Goal: Task Accomplishment & Management: Use online tool/utility

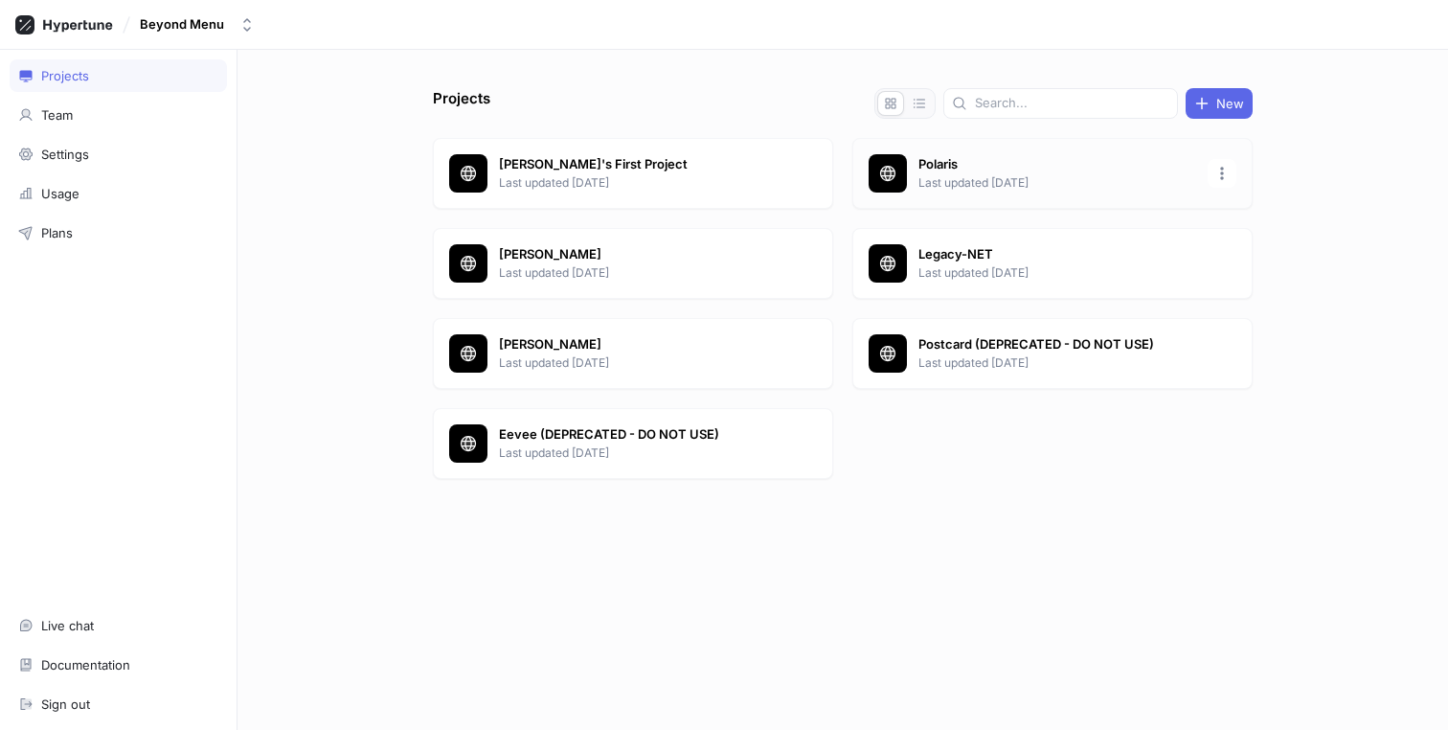
click at [998, 180] on p "Last updated [DATE]" at bounding box center [1058, 182] width 278 height 17
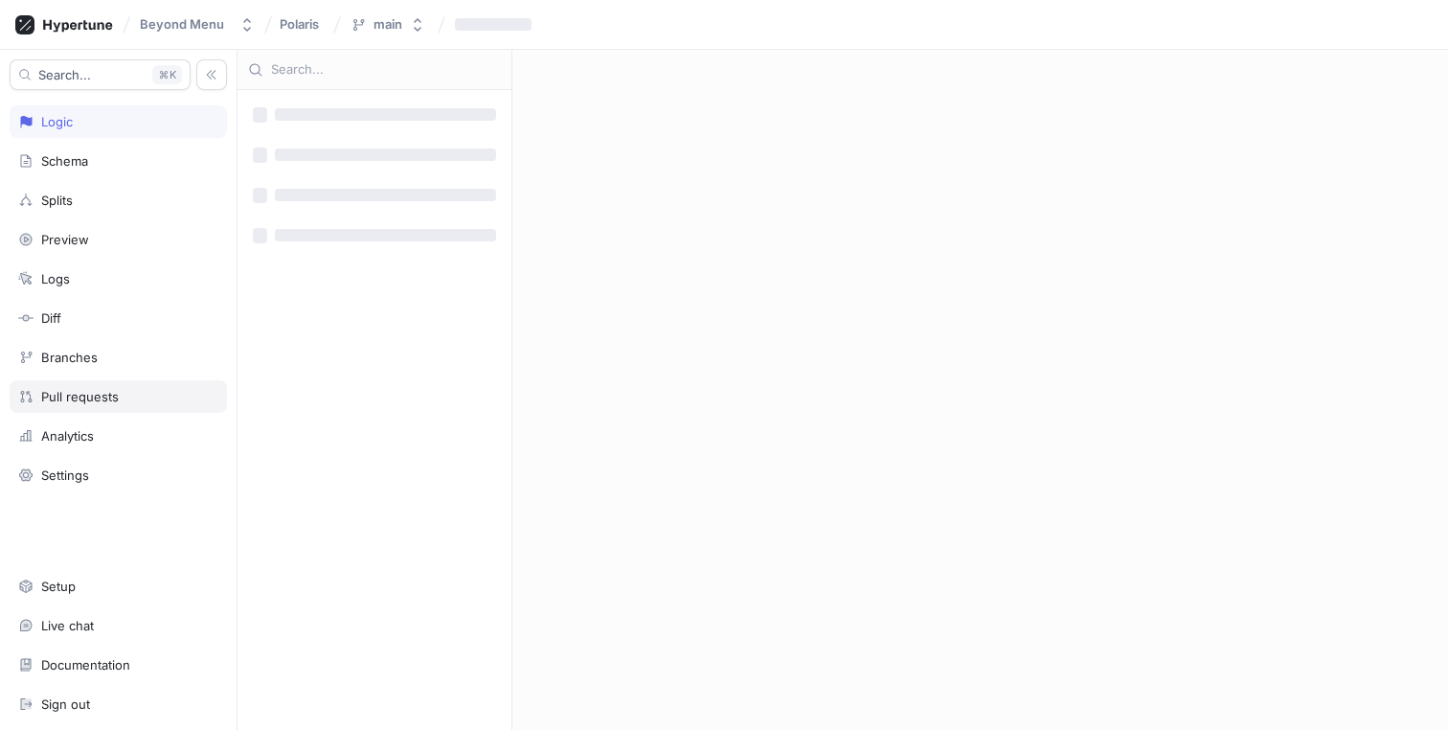
click at [64, 380] on div "Pull requests" at bounding box center [118, 396] width 217 height 33
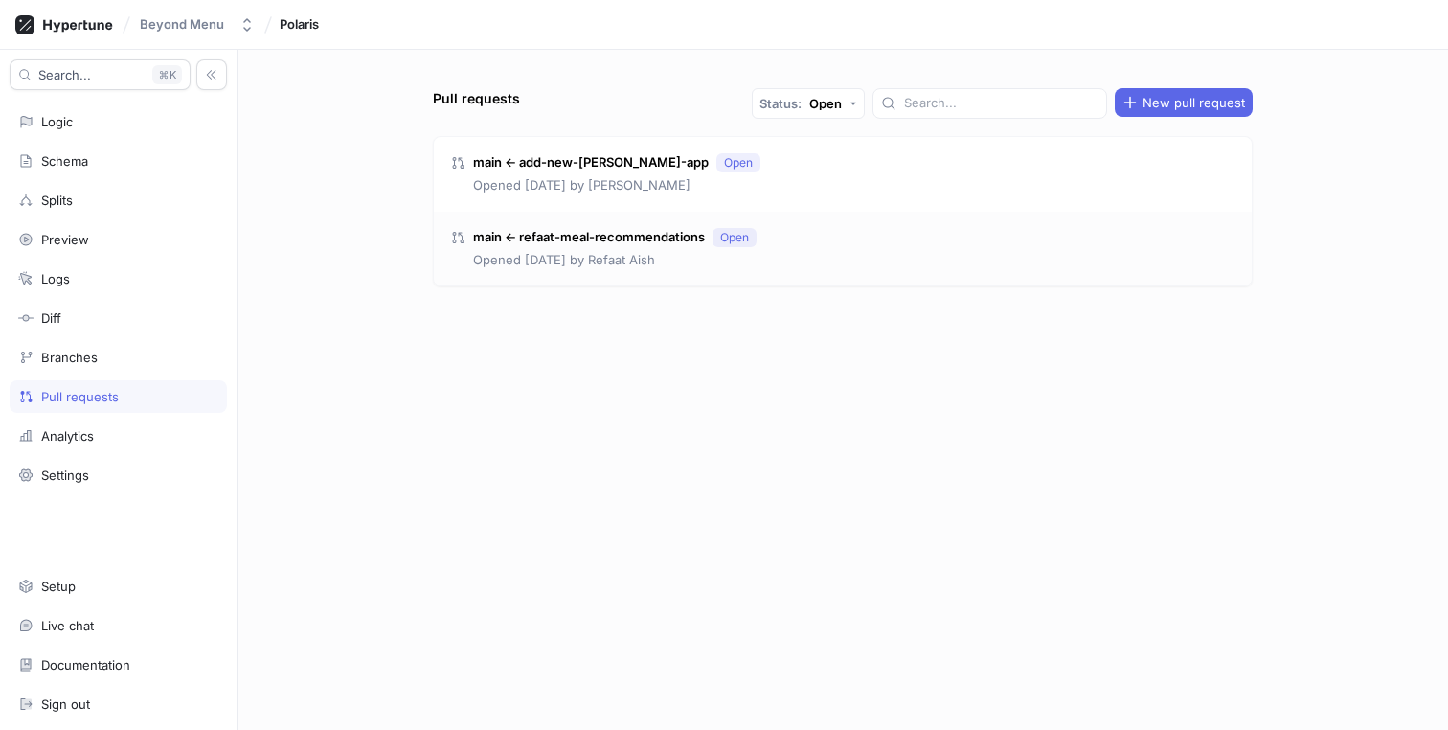
click at [785, 226] on div "main ← refaat-meal-recommendations Open Opened [DATE] by [PERSON_NAME]" at bounding box center [843, 249] width 818 height 75
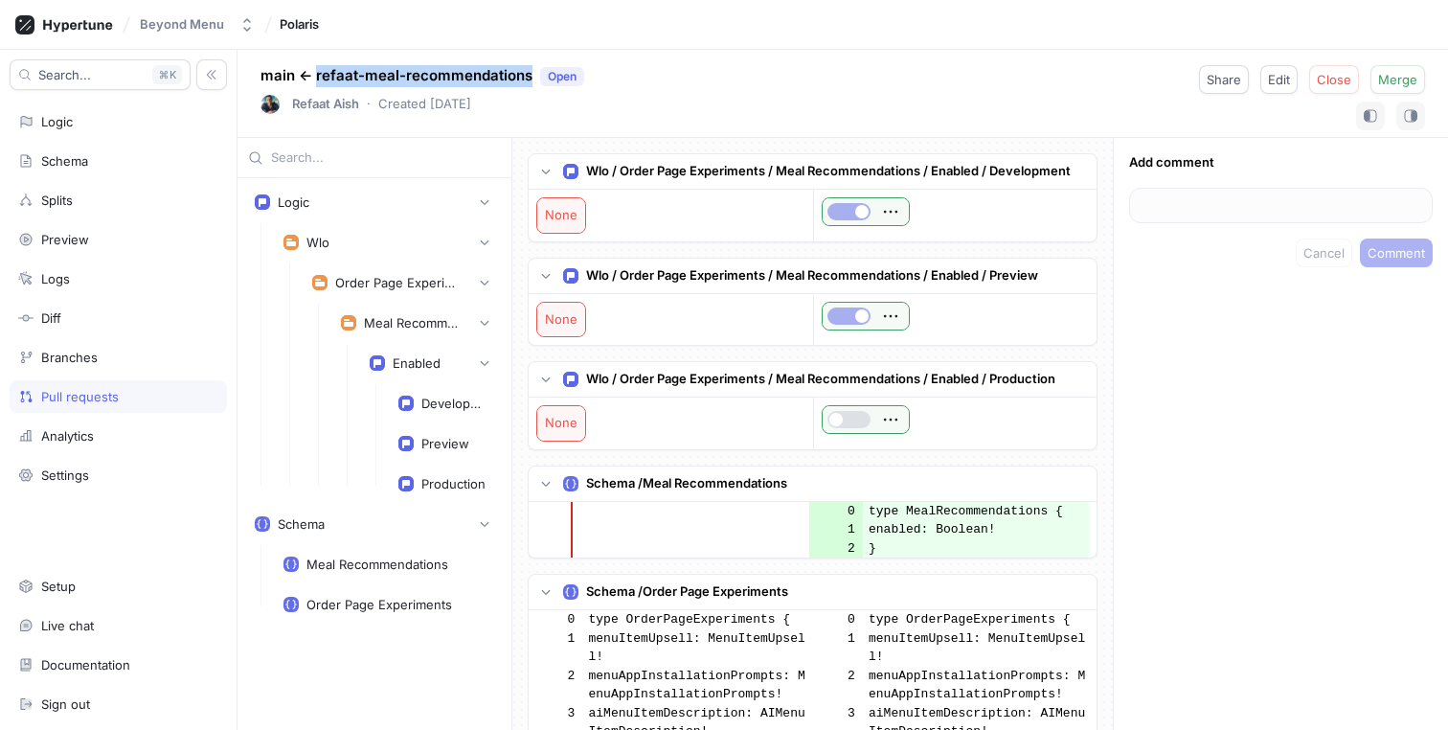
copy p "refaat-meal-recommendations"
drag, startPoint x: 525, startPoint y: 73, endPoint x: 315, endPoint y: 74, distance: 209.8
click at [315, 74] on p "main ← refaat-meal-recommendations Open" at bounding box center [423, 76] width 324 height 22
click at [51, 397] on div "Pull requests" at bounding box center [80, 396] width 78 height 15
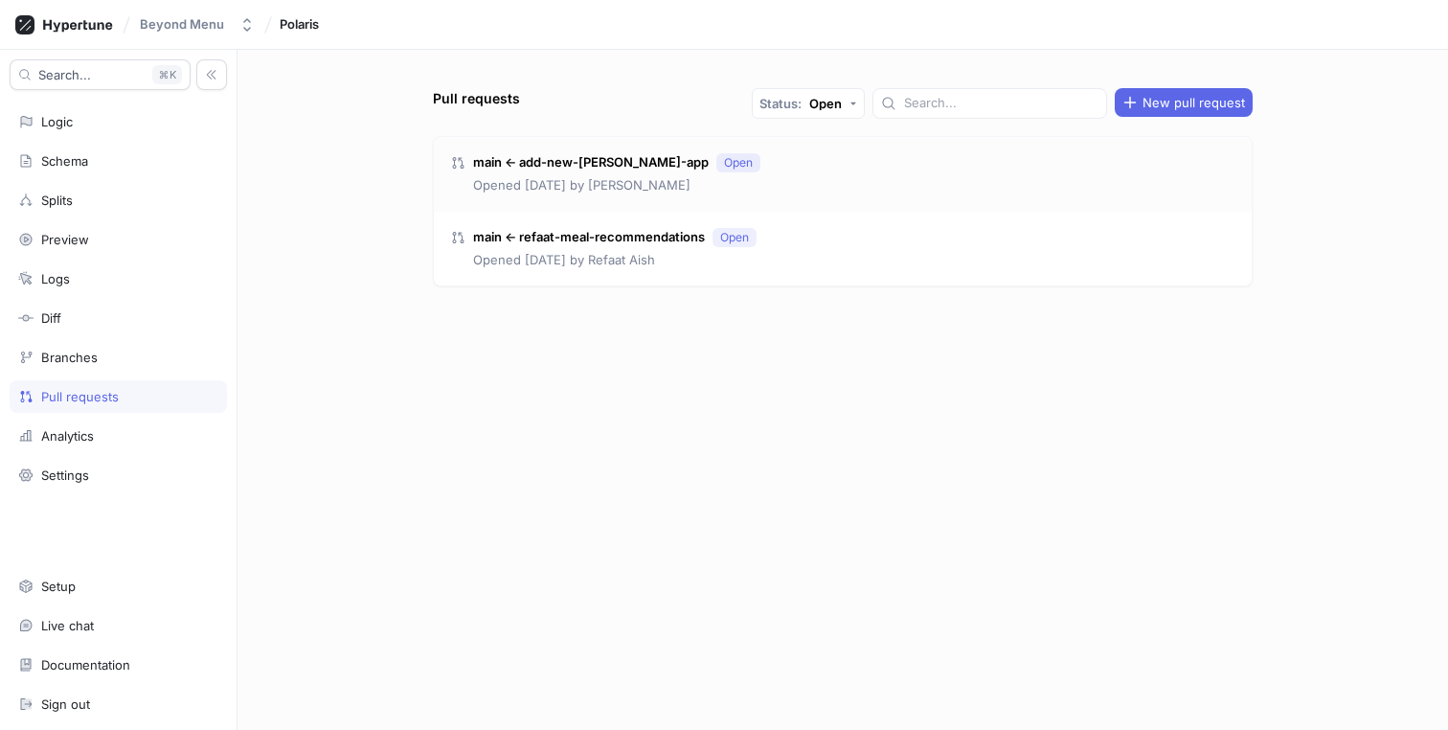
click at [781, 160] on div "main ← add-new-[PERSON_NAME]-app Open Opened [DATE] by [PERSON_NAME]" at bounding box center [843, 174] width 818 height 75
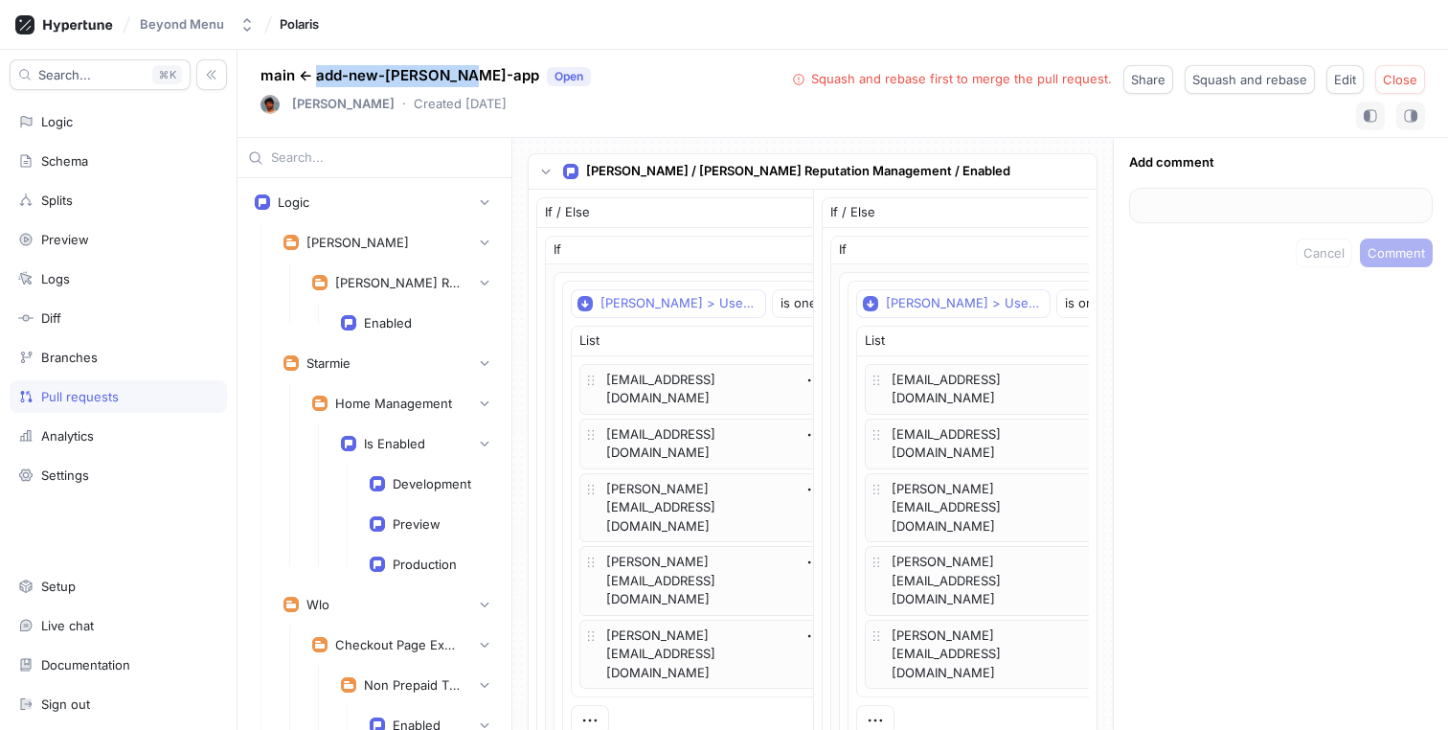
copy p "add-new-[PERSON_NAME]-app"
drag, startPoint x: 464, startPoint y: 74, endPoint x: 318, endPoint y: 73, distance: 145.6
click at [318, 73] on p "main ← add-new-[PERSON_NAME]-app Open" at bounding box center [426, 76] width 330 height 22
copy p "add-new-[PERSON_NAME]-app"
click at [307, 22] on span "Polaris" at bounding box center [299, 23] width 39 height 13
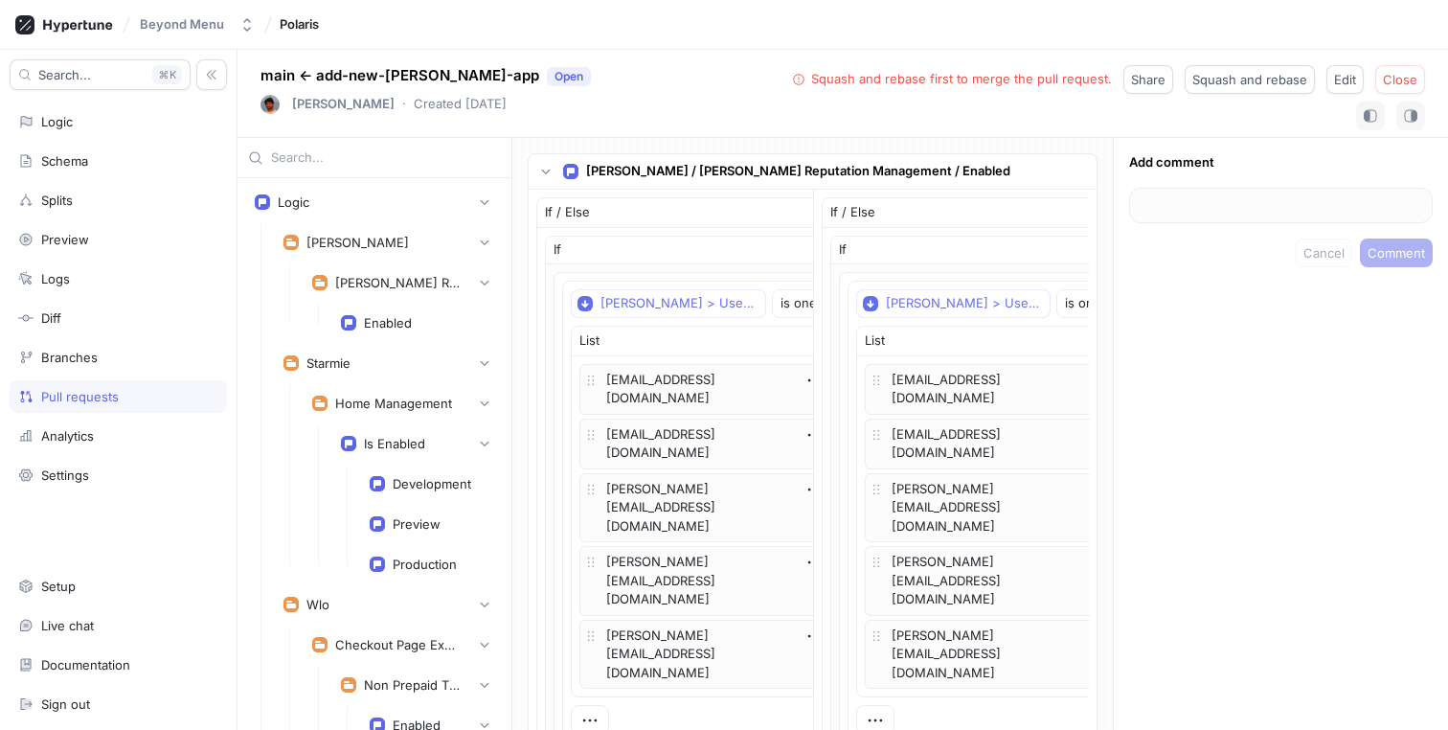
click at [436, 22] on div "Beyond Menu Polaris" at bounding box center [724, 25] width 1448 height 50
click at [30, 24] on rect at bounding box center [24, 24] width 19 height 19
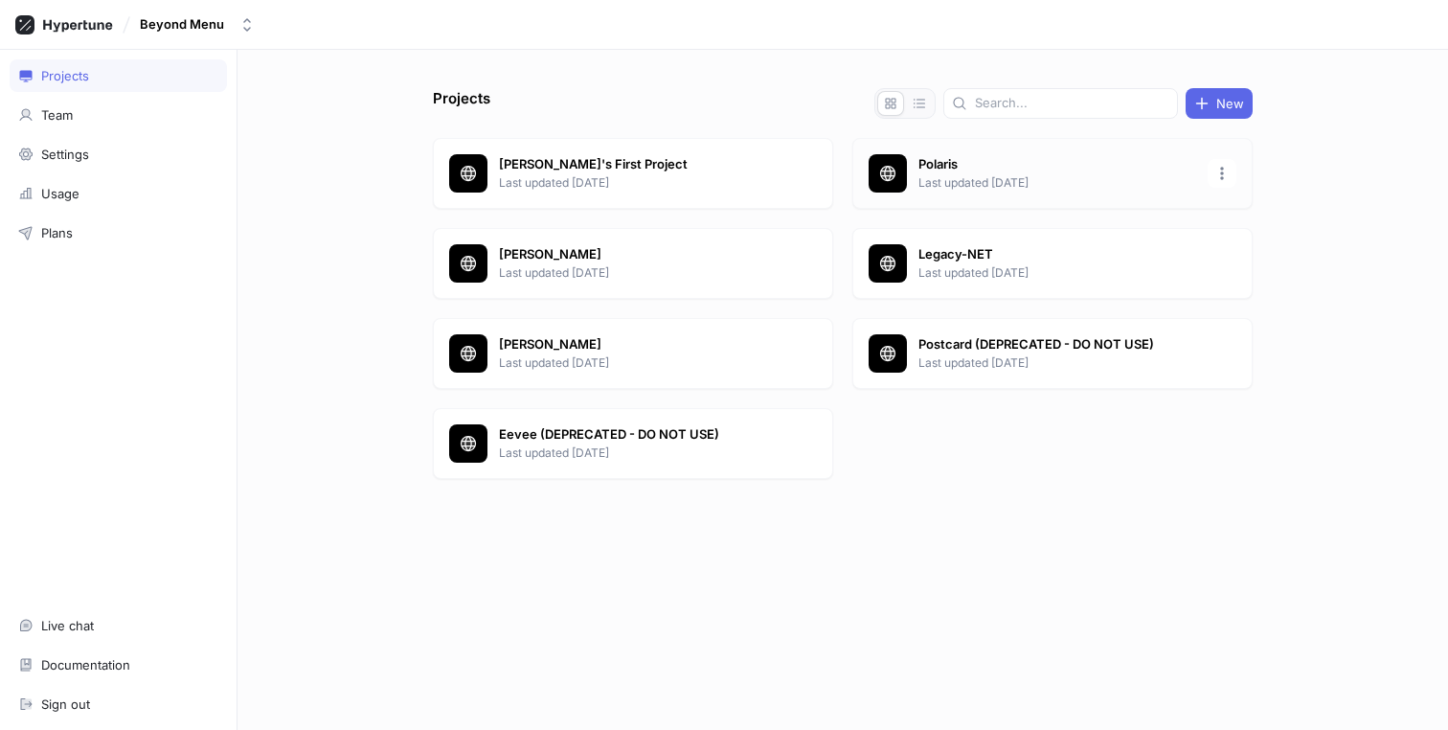
click at [945, 174] on p "Last updated [DATE]" at bounding box center [1058, 182] width 278 height 17
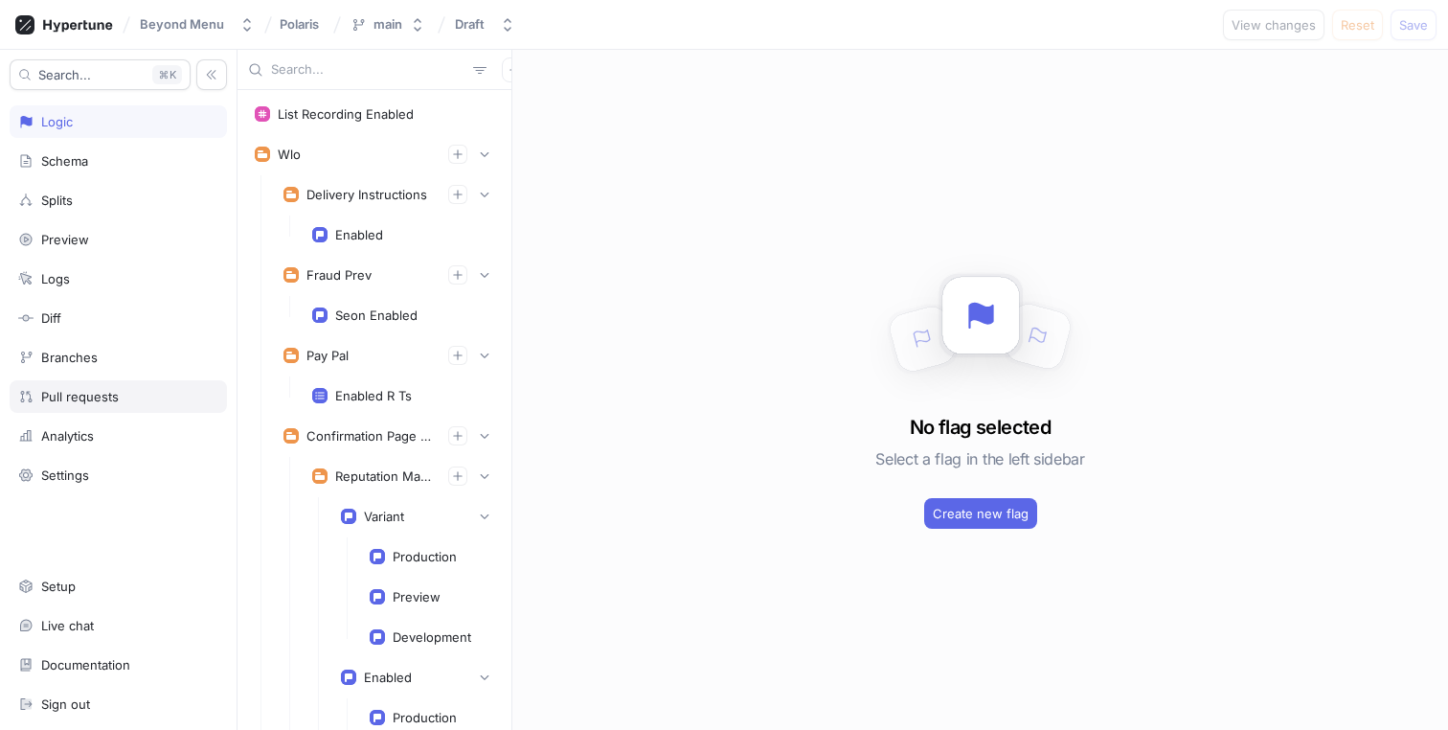
click at [76, 381] on div "Pull requests" at bounding box center [118, 396] width 217 height 33
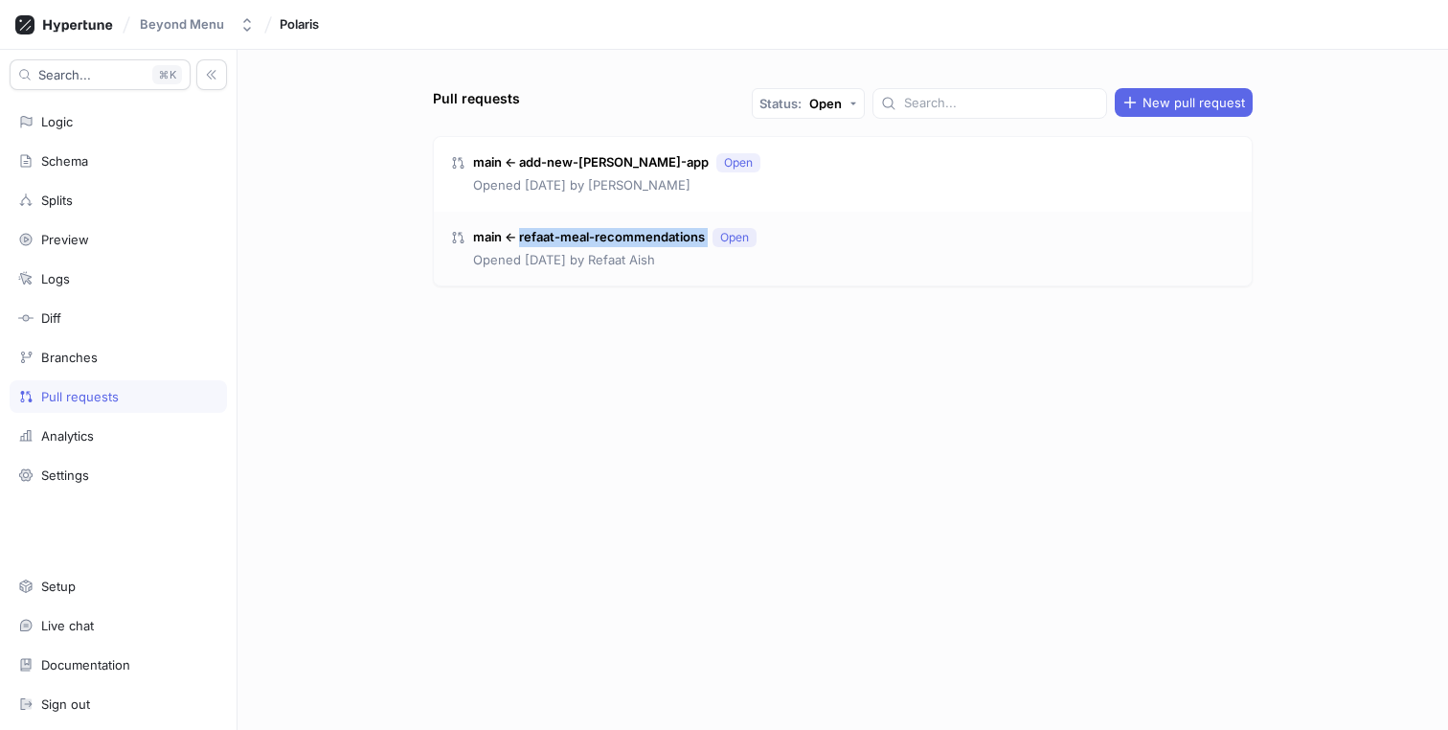
drag, startPoint x: 713, startPoint y: 232, endPoint x: 521, endPoint y: 237, distance: 191.6
click at [521, 237] on div "main ← refaat-meal-recommendations Open" at bounding box center [603, 237] width 307 height 19
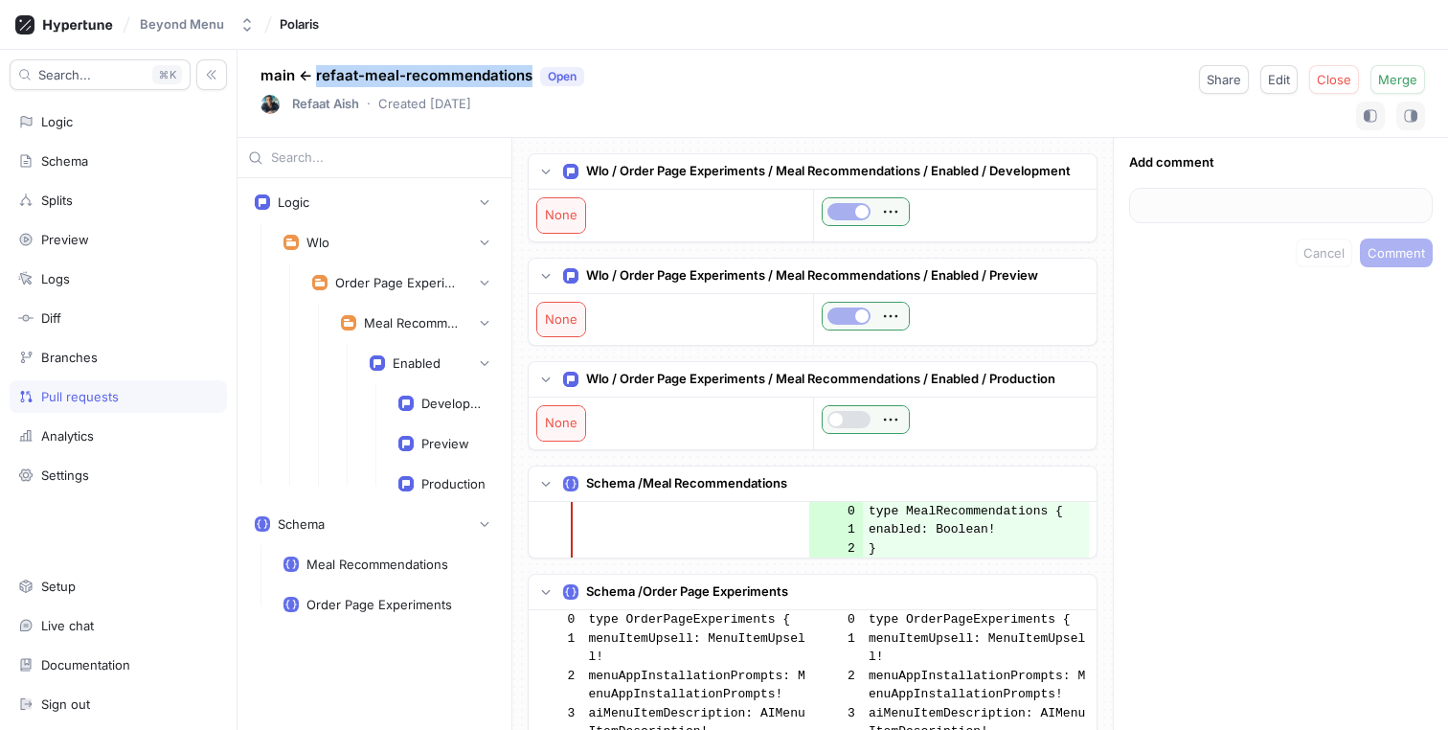
drag, startPoint x: 530, startPoint y: 76, endPoint x: 316, endPoint y: 74, distance: 213.6
click at [316, 74] on p "main ← refaat-meal-recommendations Open" at bounding box center [423, 76] width 324 height 22
copy p "refaat-meal-recommendations"
